Goal: Task Accomplishment & Management: Manage account settings

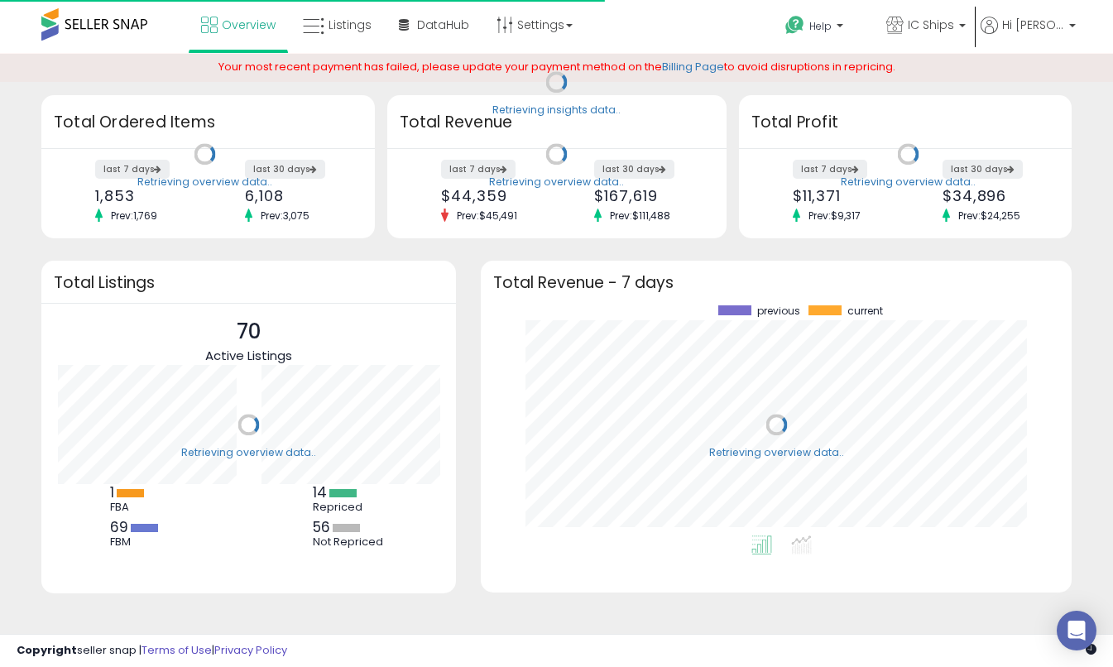
scroll to position [230, 558]
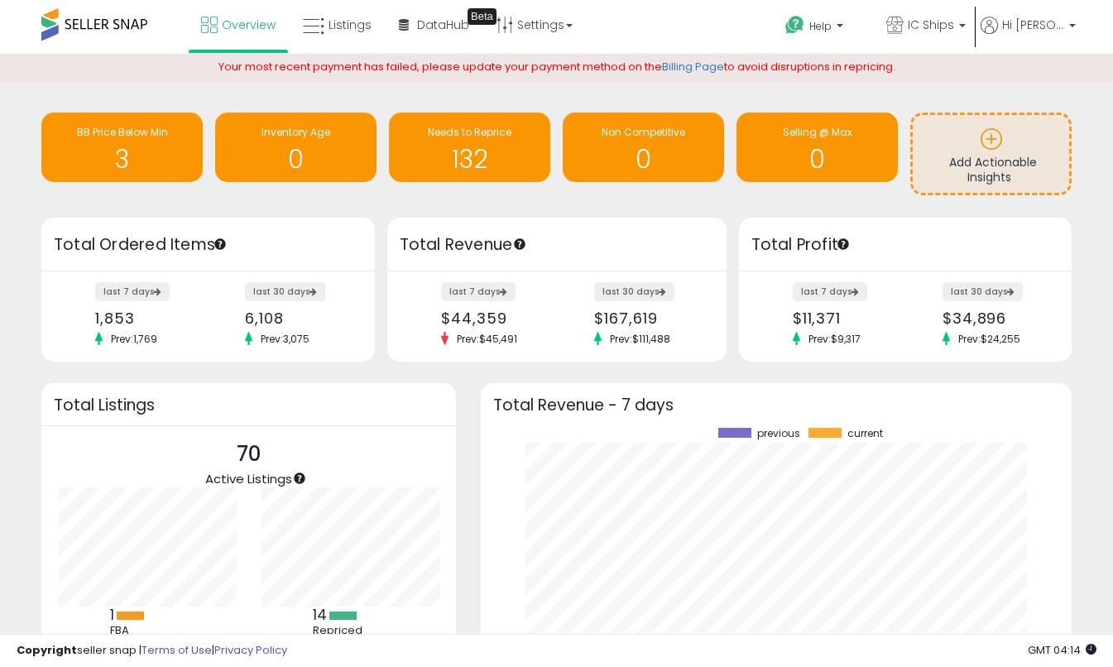
click at [1098, 386] on div "Retrieving insights data.. BB Price Below Min 3 Inventory Age 0 Needs to Repric…" at bounding box center [556, 414] width 1096 height 688
click at [697, 70] on link "Billing Page" at bounding box center [693, 67] width 62 height 16
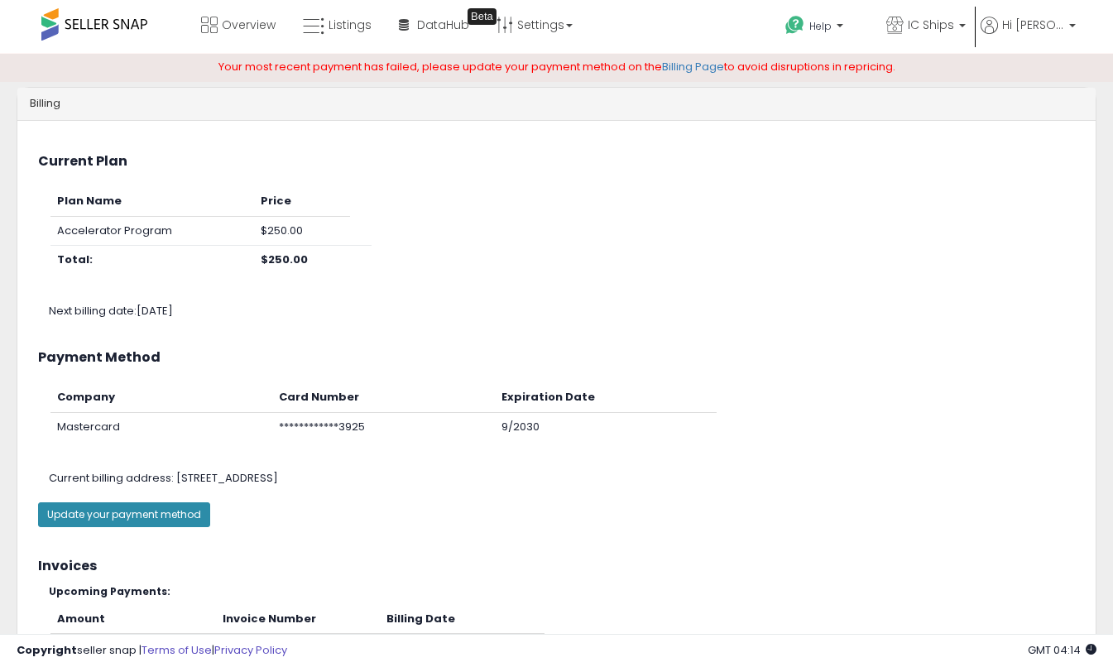
click at [154, 510] on button "Update your payment method" at bounding box center [124, 514] width 172 height 25
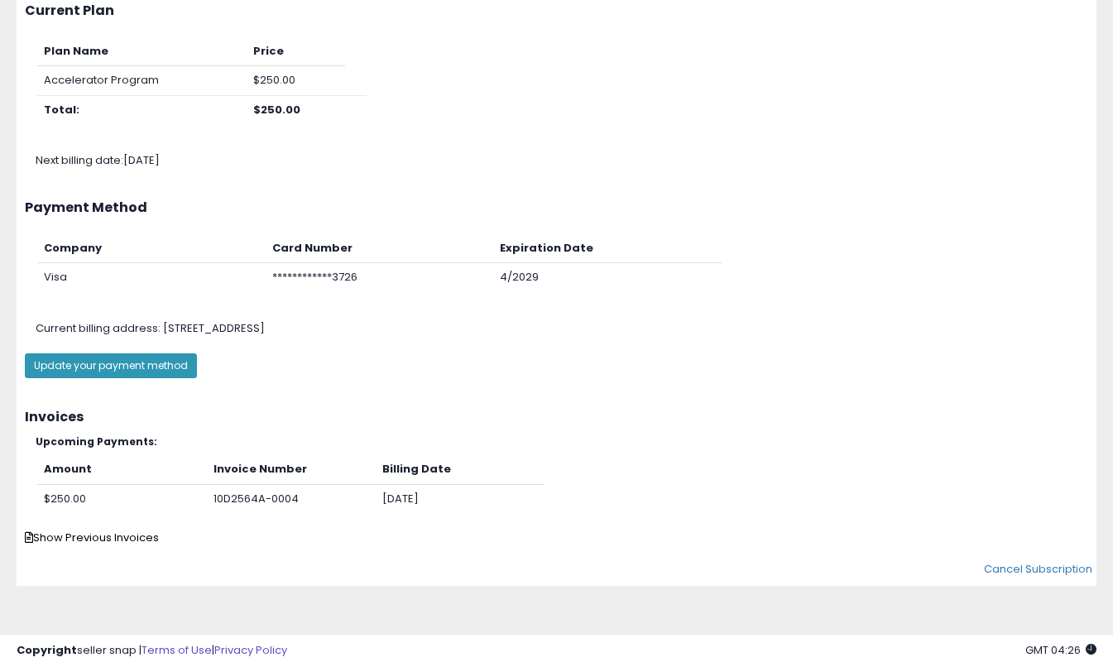
scroll to position [155, 0]
